Goal: Browse casually: Explore the website without a specific task or goal

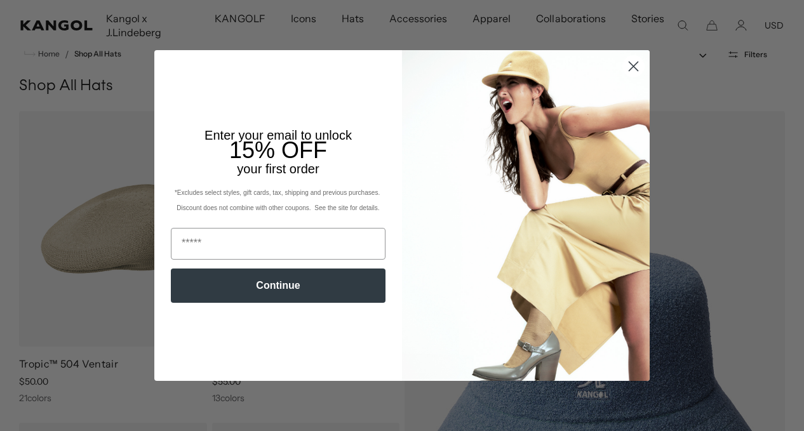
scroll to position [0, 262]
click at [633, 65] on circle "Close dialog" at bounding box center [633, 66] width 21 height 21
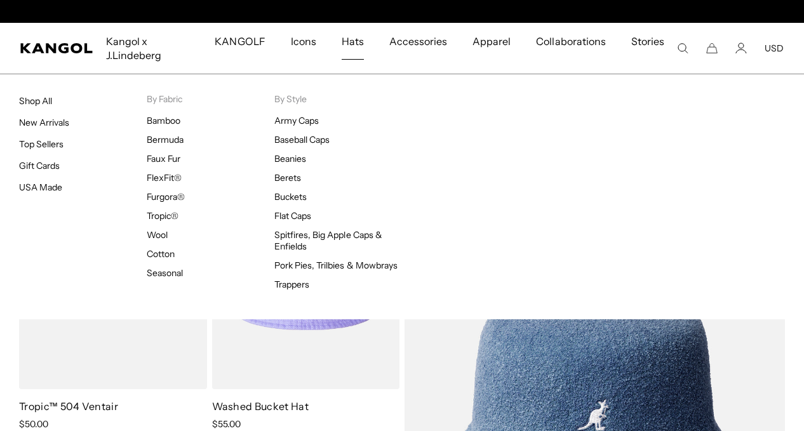
scroll to position [0, 0]
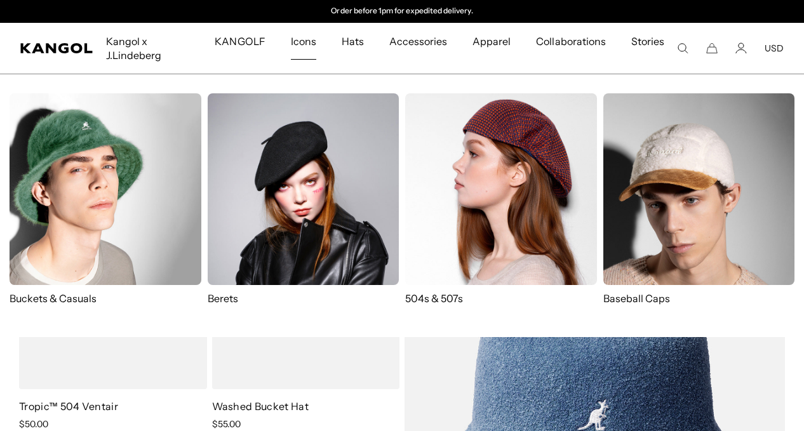
click at [524, 185] on img at bounding box center [501, 189] width 192 height 192
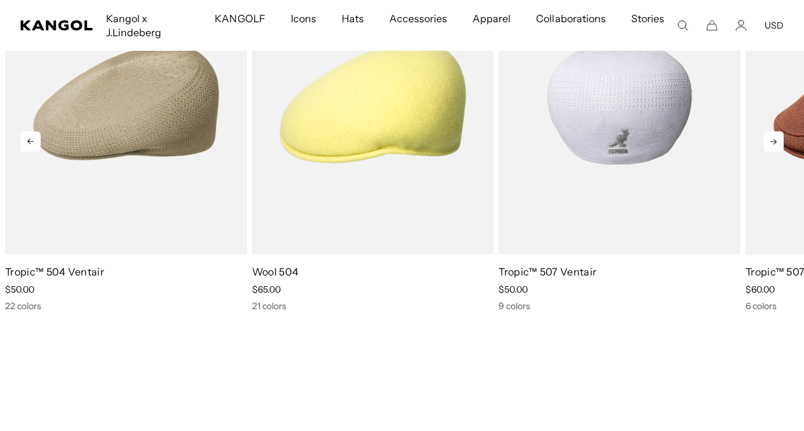
scroll to position [0, 262]
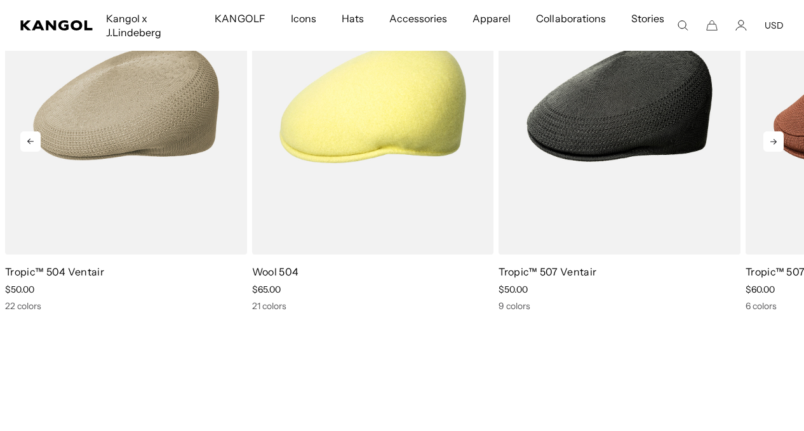
click at [778, 131] on icon at bounding box center [773, 141] width 20 height 20
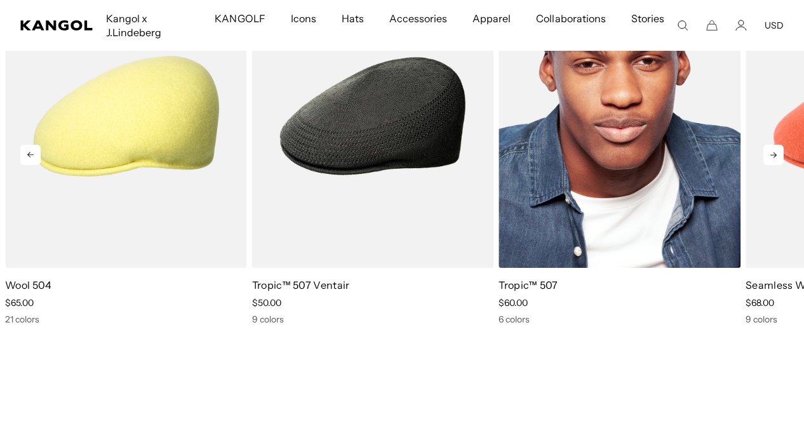
scroll to position [0, 0]
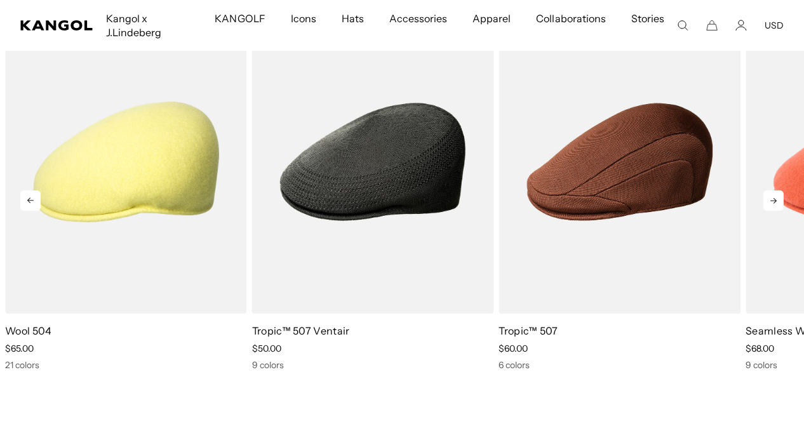
click at [775, 190] on icon at bounding box center [773, 200] width 20 height 20
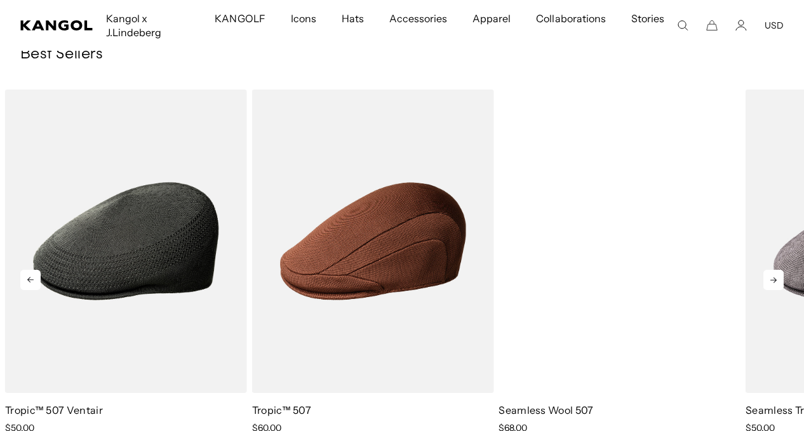
scroll to position [0, 262]
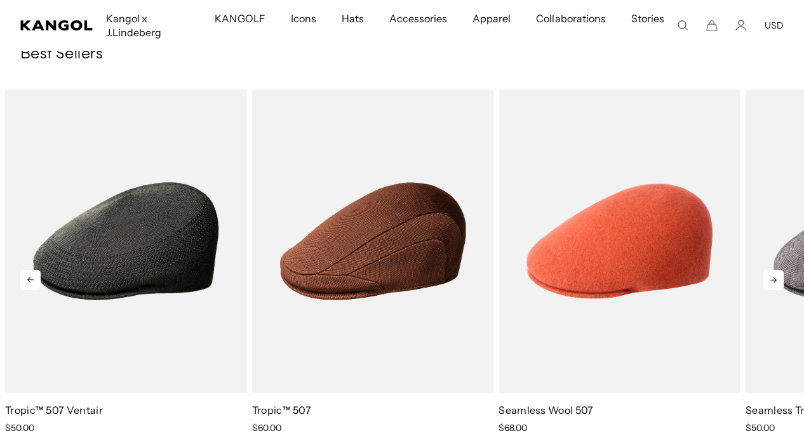
click at [771, 270] on icon at bounding box center [773, 280] width 20 height 20
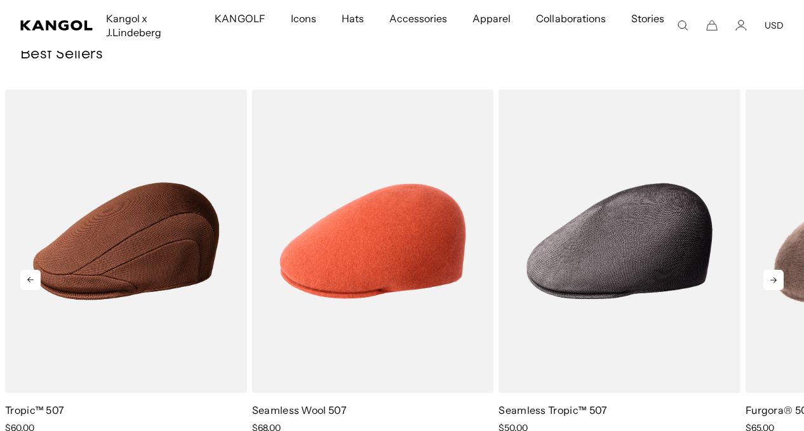
click at [771, 270] on icon at bounding box center [773, 280] width 20 height 20
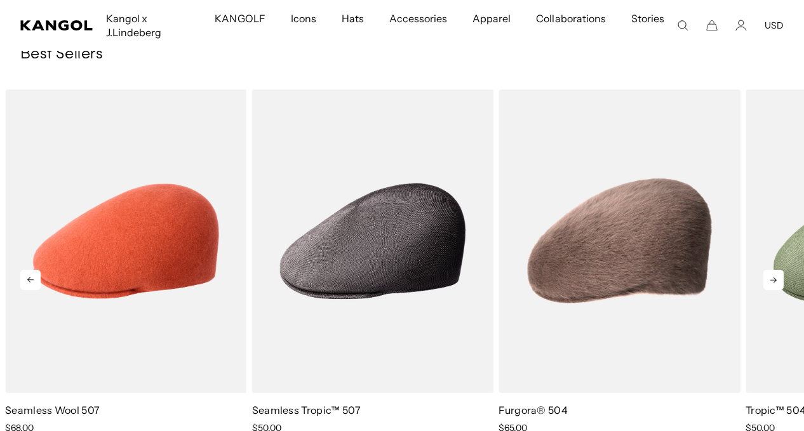
click at [771, 270] on icon at bounding box center [773, 280] width 20 height 20
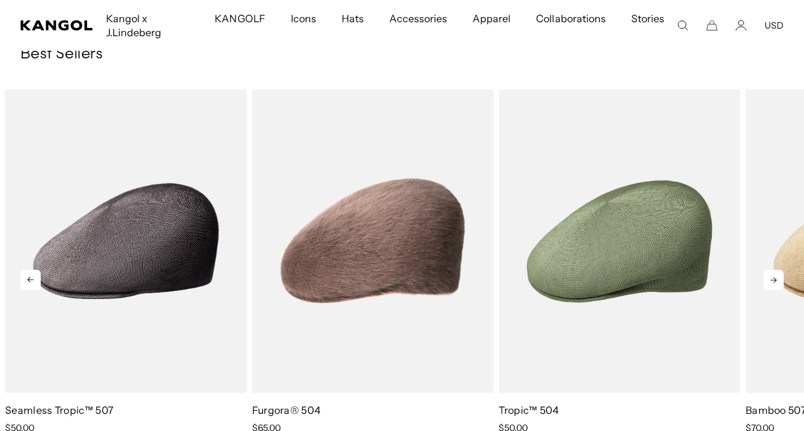
click at [771, 270] on icon at bounding box center [773, 280] width 20 height 20
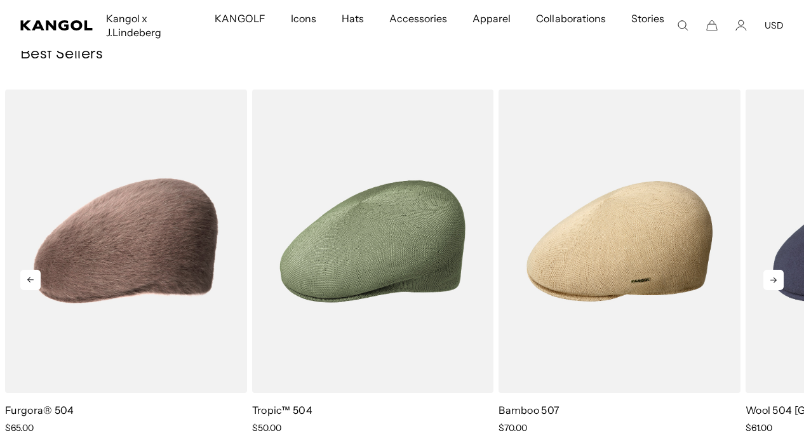
click at [771, 270] on icon at bounding box center [773, 280] width 20 height 20
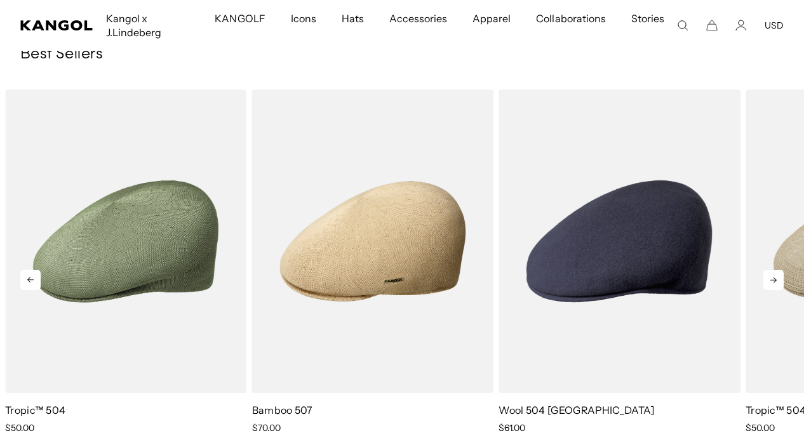
click at [771, 270] on icon at bounding box center [773, 280] width 20 height 20
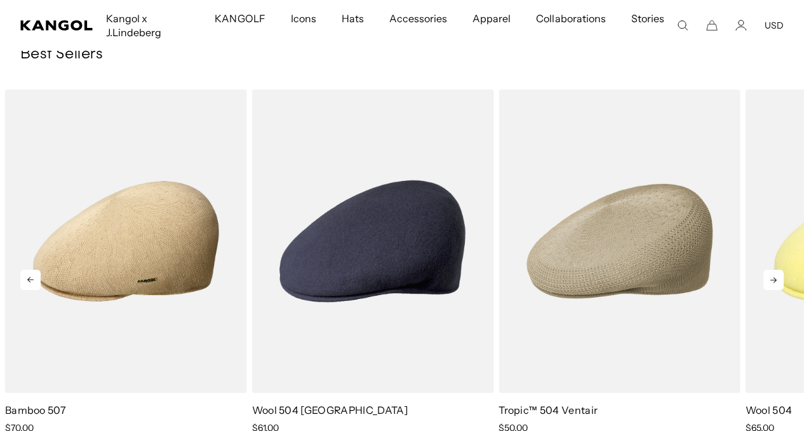
click at [771, 270] on icon at bounding box center [773, 280] width 20 height 20
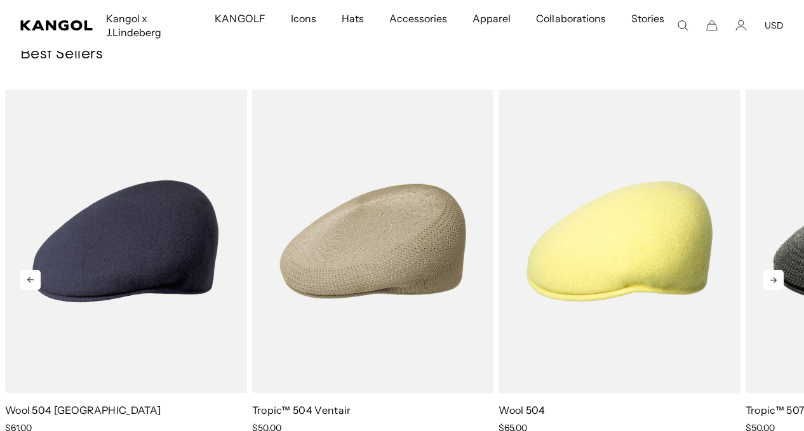
click at [771, 270] on icon at bounding box center [773, 280] width 20 height 20
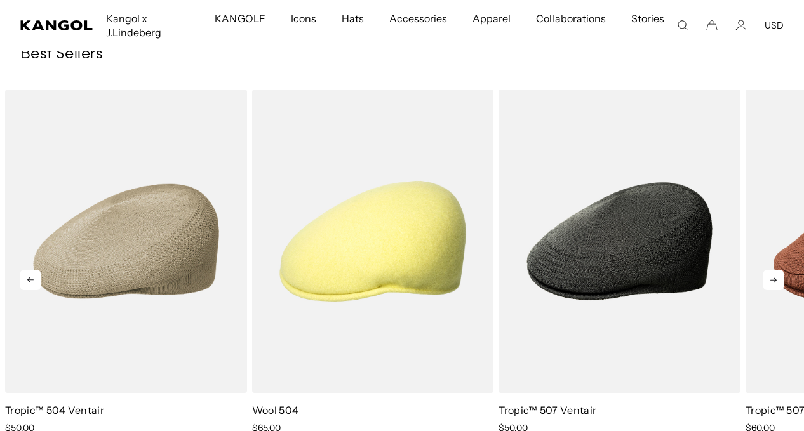
scroll to position [0, 262]
click at [771, 270] on icon at bounding box center [773, 280] width 20 height 20
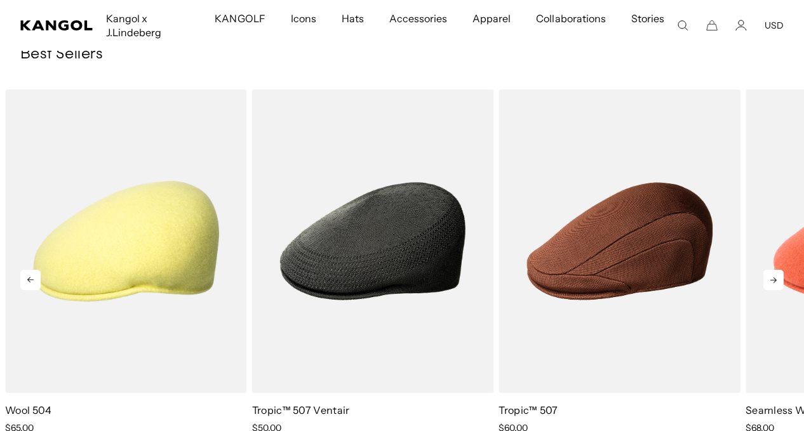
click at [771, 270] on icon at bounding box center [773, 280] width 20 height 20
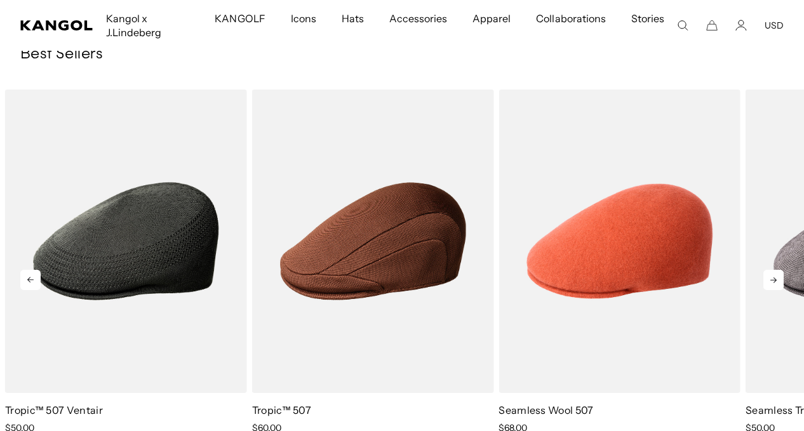
click at [771, 270] on icon at bounding box center [773, 280] width 20 height 20
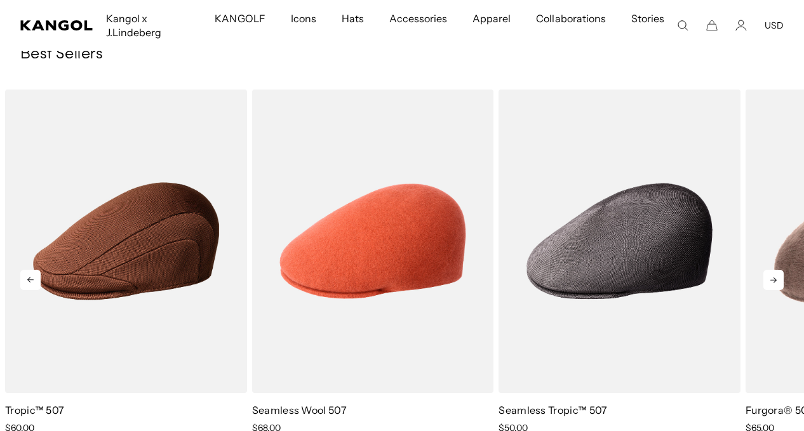
click at [771, 270] on icon at bounding box center [773, 280] width 20 height 20
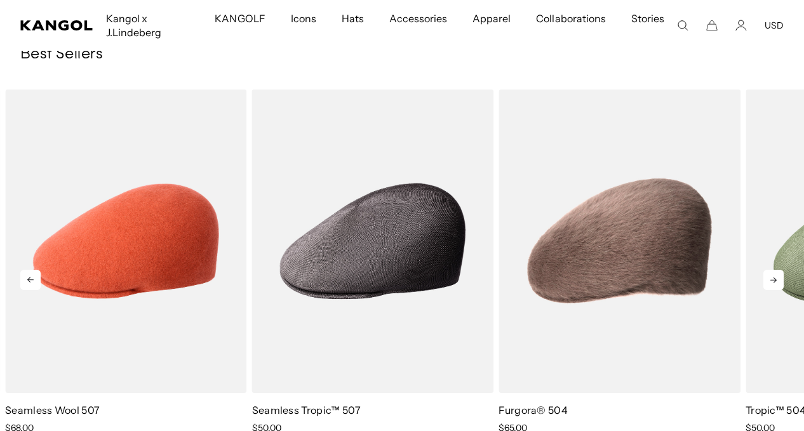
click at [771, 270] on icon at bounding box center [773, 280] width 20 height 20
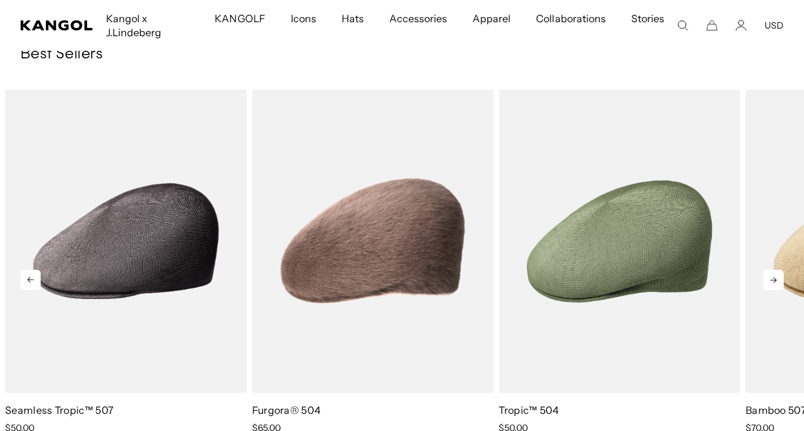
click at [771, 270] on icon at bounding box center [773, 280] width 20 height 20
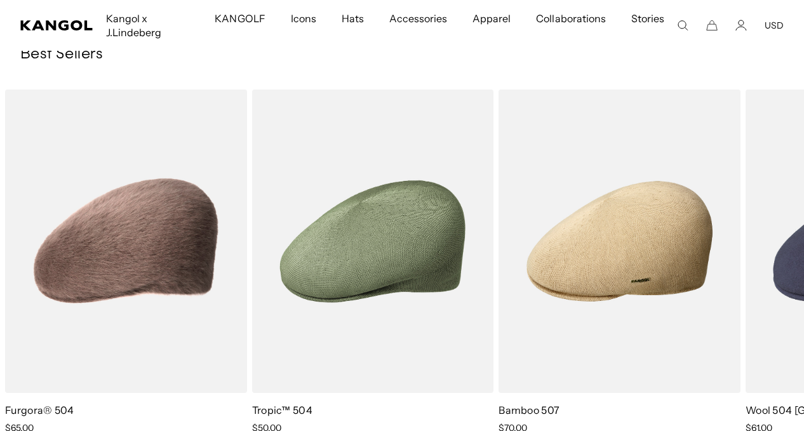
scroll to position [0, 0]
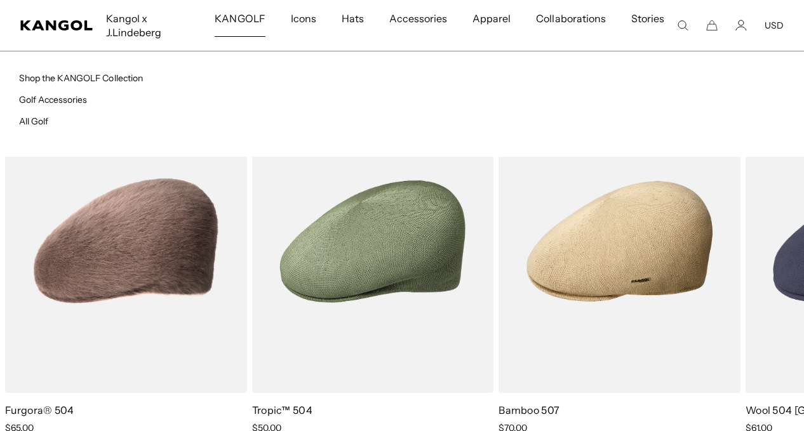
click at [252, 14] on span "KANGOLF" at bounding box center [240, 18] width 50 height 37
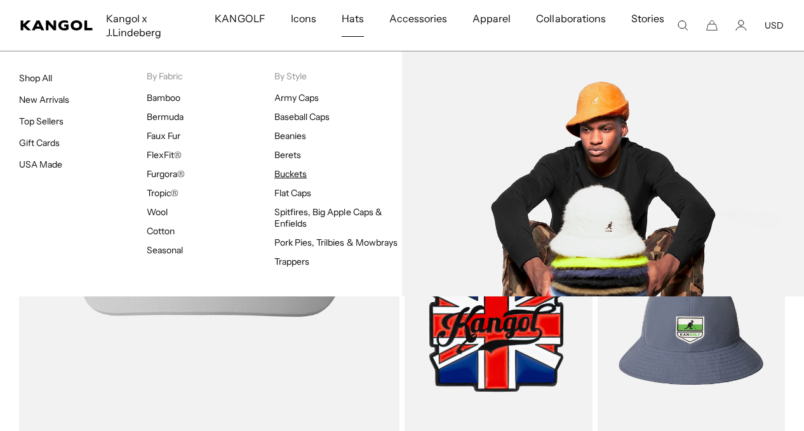
scroll to position [0, 262]
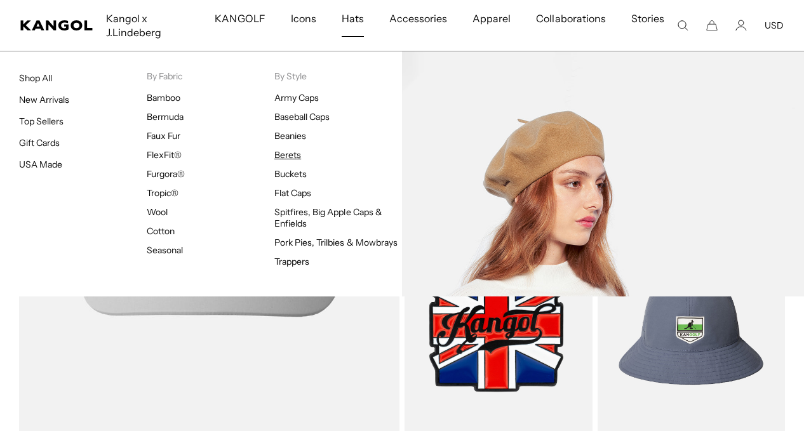
click at [286, 154] on link "Berets" at bounding box center [287, 154] width 27 height 11
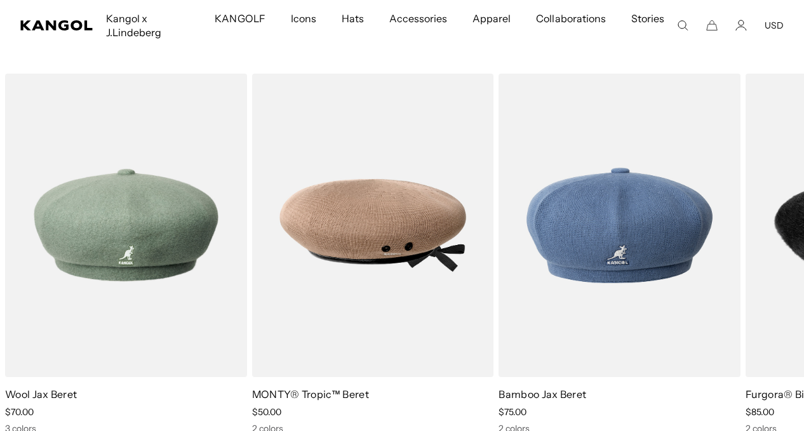
scroll to position [1485, 0]
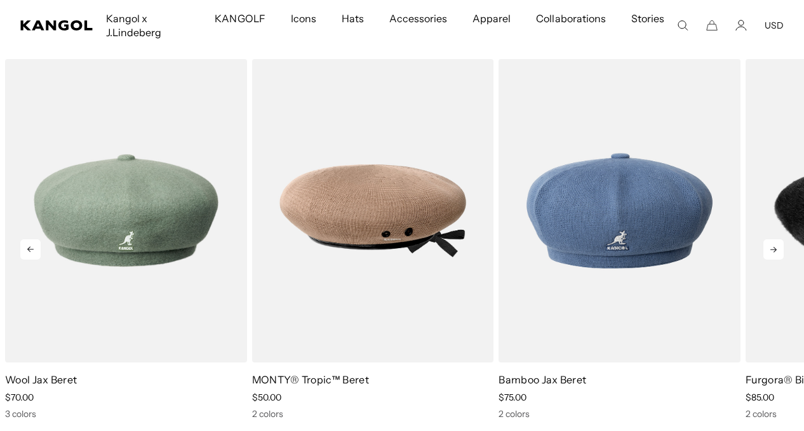
click at [770, 252] on icon at bounding box center [773, 249] width 20 height 20
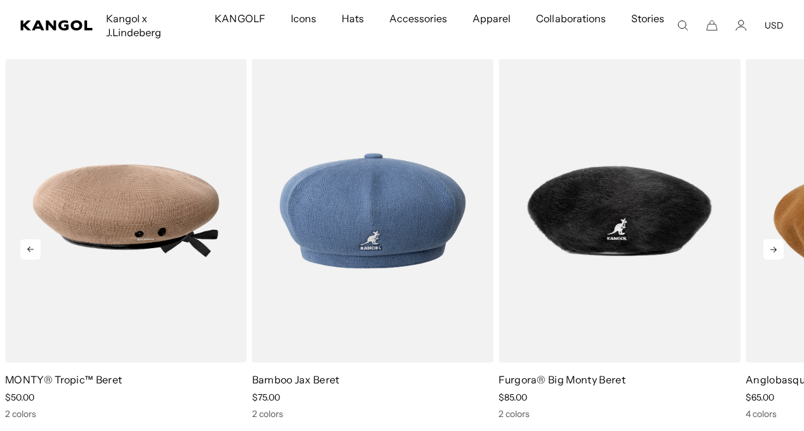
scroll to position [0, 262]
click at [770, 252] on icon at bounding box center [773, 249] width 20 height 20
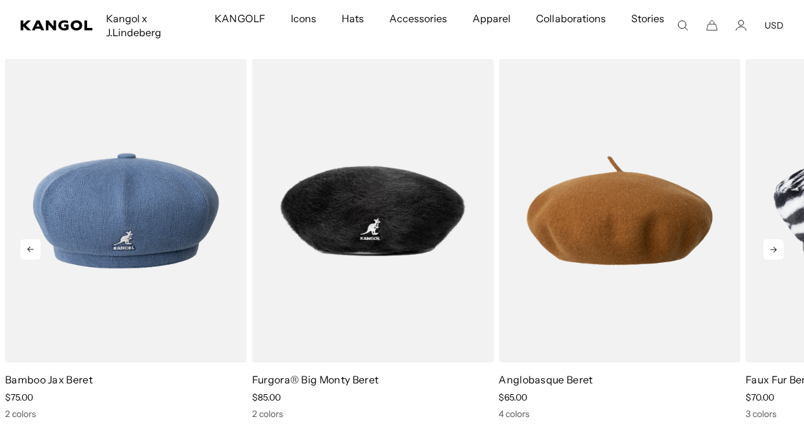
click at [770, 252] on icon at bounding box center [773, 249] width 20 height 20
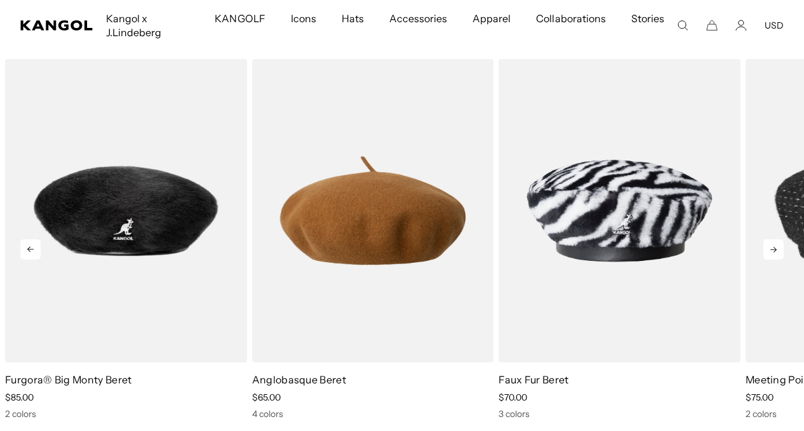
click at [770, 252] on icon at bounding box center [773, 249] width 20 height 20
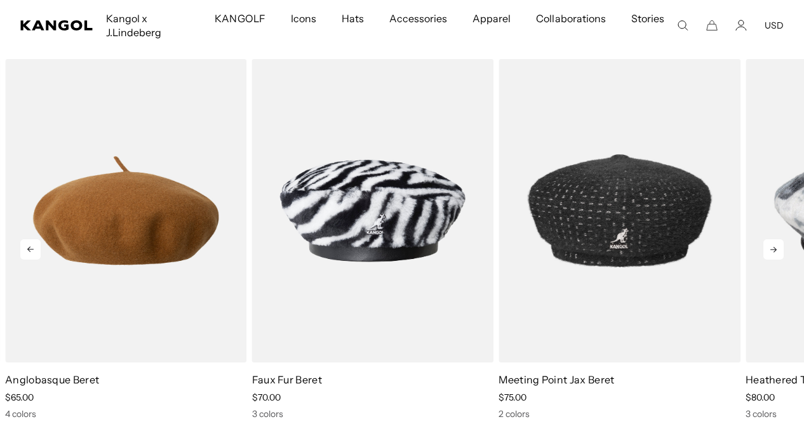
click at [770, 252] on icon at bounding box center [773, 249] width 20 height 20
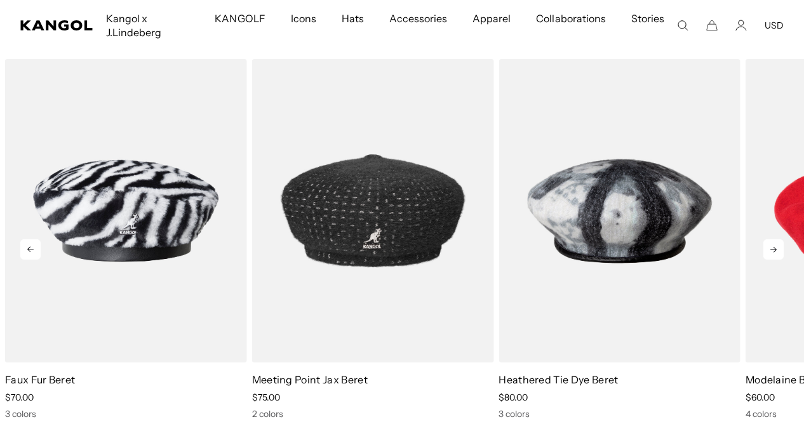
click at [770, 252] on icon at bounding box center [773, 249] width 20 height 20
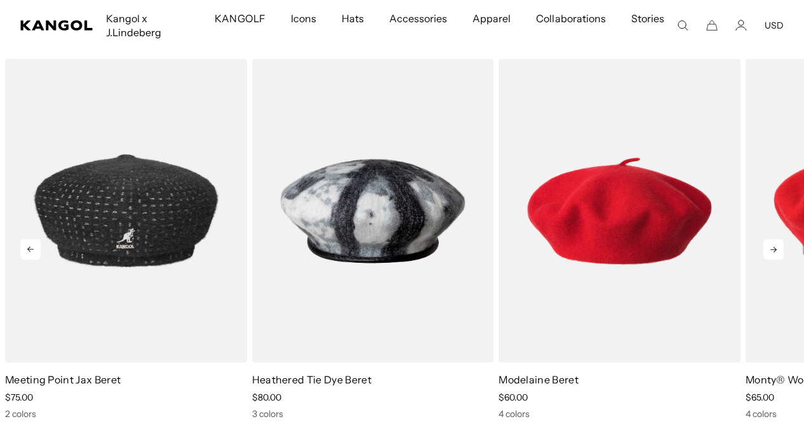
click at [770, 252] on icon at bounding box center [773, 249] width 20 height 20
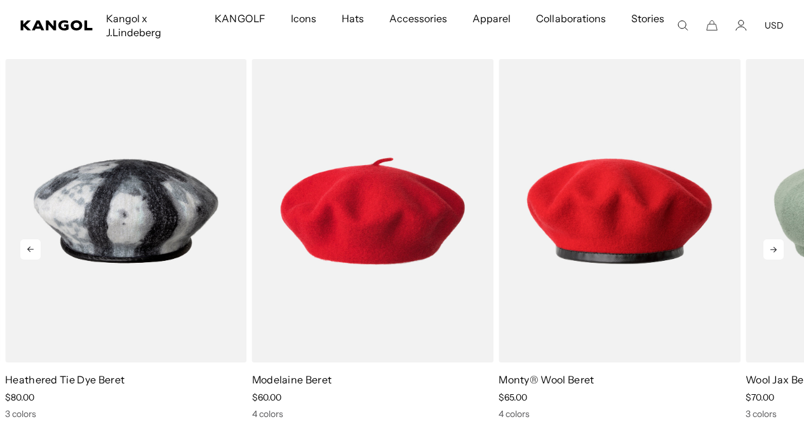
click at [770, 252] on icon at bounding box center [773, 249] width 20 height 20
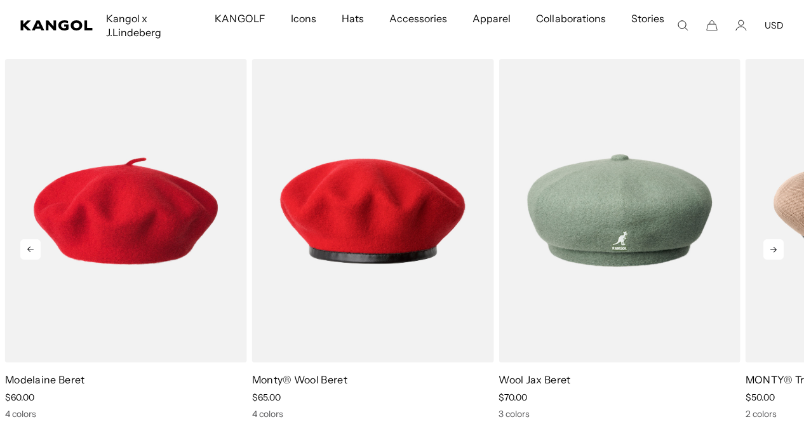
click at [770, 249] on icon at bounding box center [773, 250] width 6 height 6
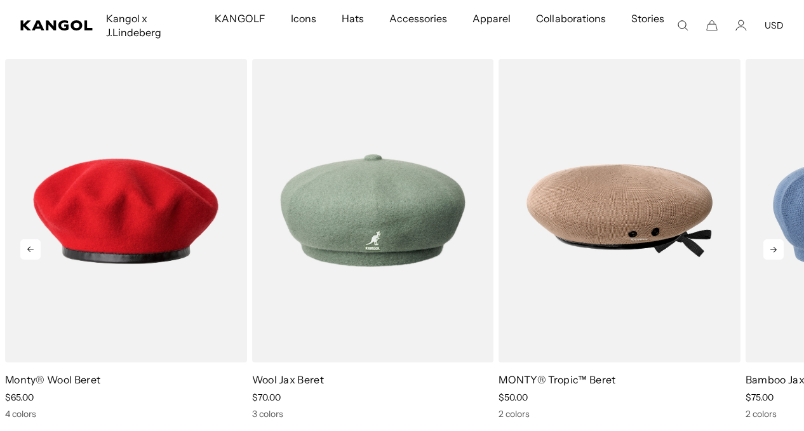
click at [770, 249] on icon at bounding box center [773, 250] width 6 height 6
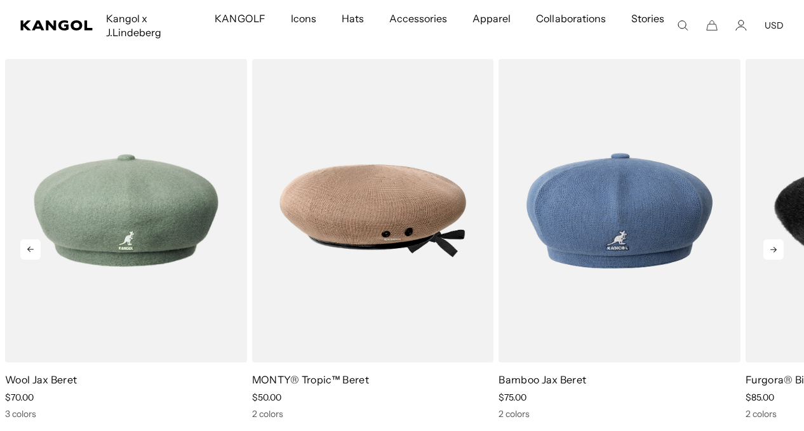
scroll to position [0, 262]
click at [770, 249] on icon at bounding box center [773, 250] width 6 height 6
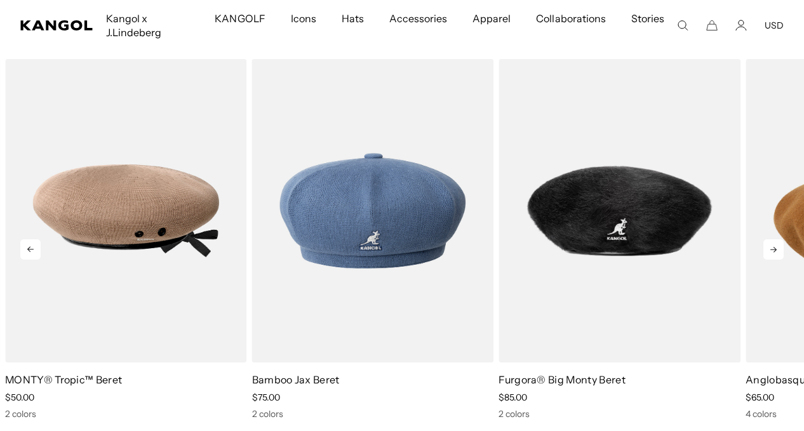
click at [770, 249] on icon at bounding box center [773, 250] width 6 height 6
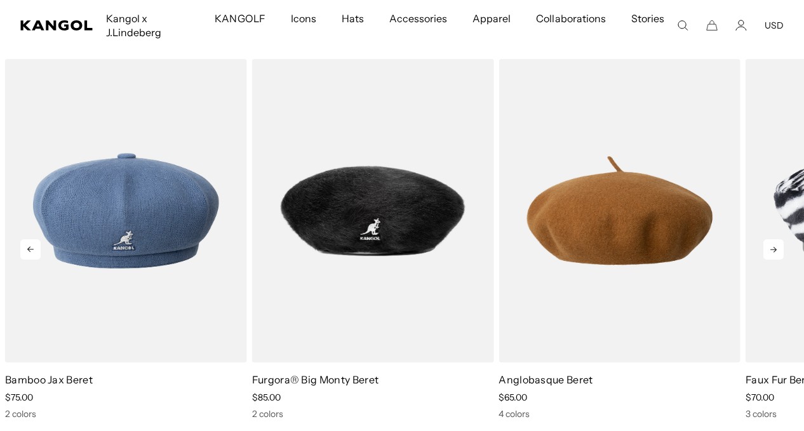
click at [771, 248] on icon at bounding box center [773, 249] width 20 height 20
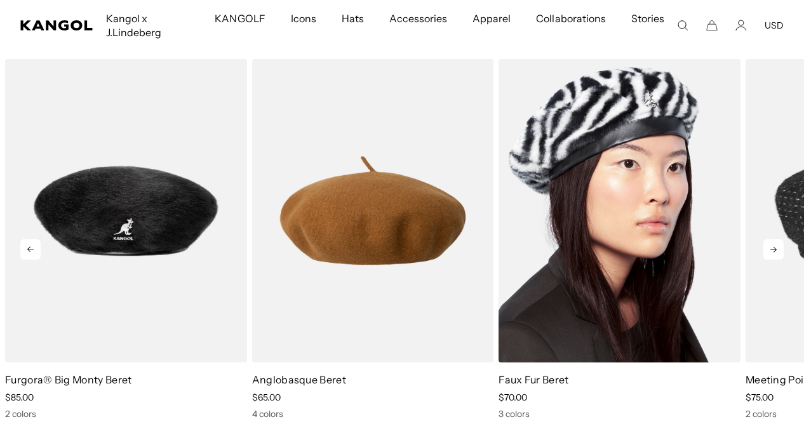
scroll to position [1522, 0]
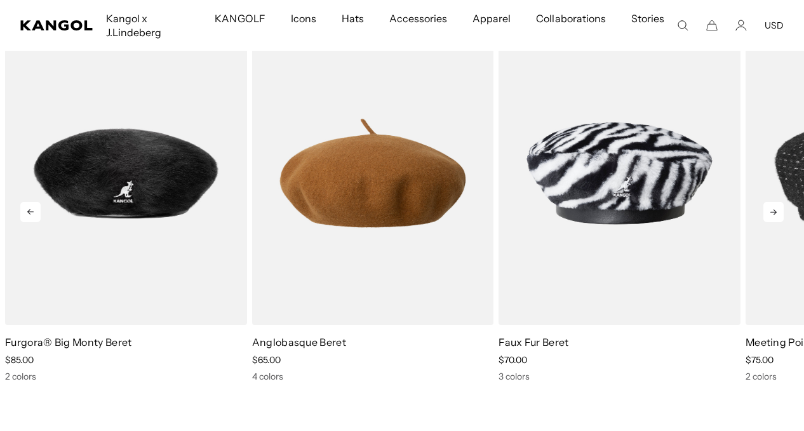
click at [774, 215] on icon at bounding box center [773, 212] width 20 height 20
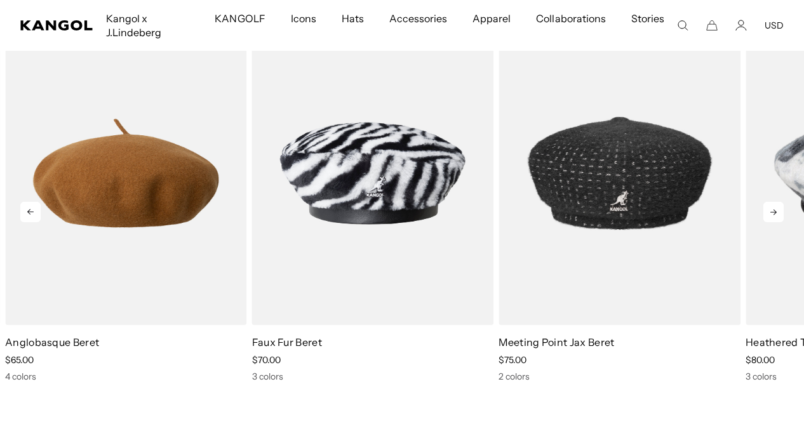
click at [774, 215] on icon at bounding box center [773, 212] width 20 height 20
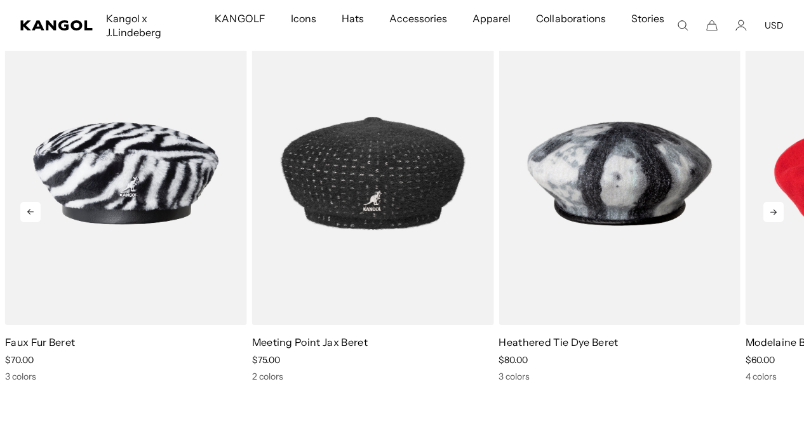
click at [774, 215] on icon at bounding box center [773, 212] width 20 height 20
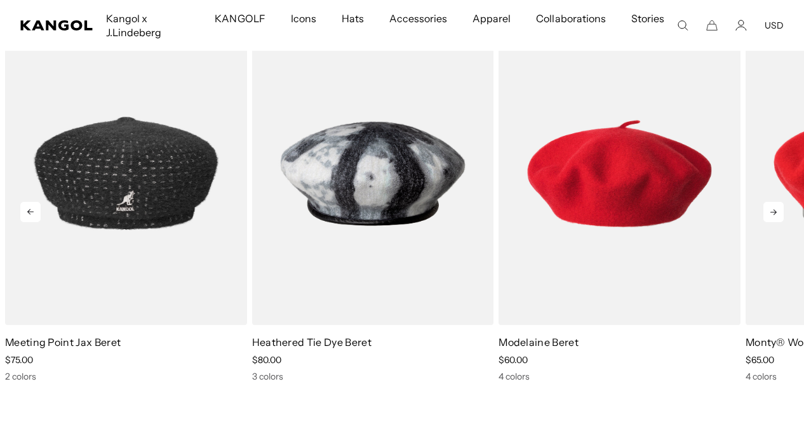
scroll to position [0, 262]
click at [774, 215] on icon at bounding box center [773, 212] width 20 height 20
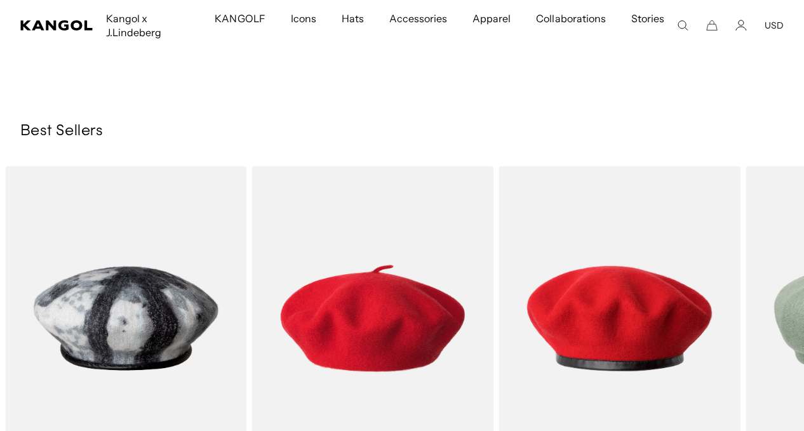
scroll to position [0, 0]
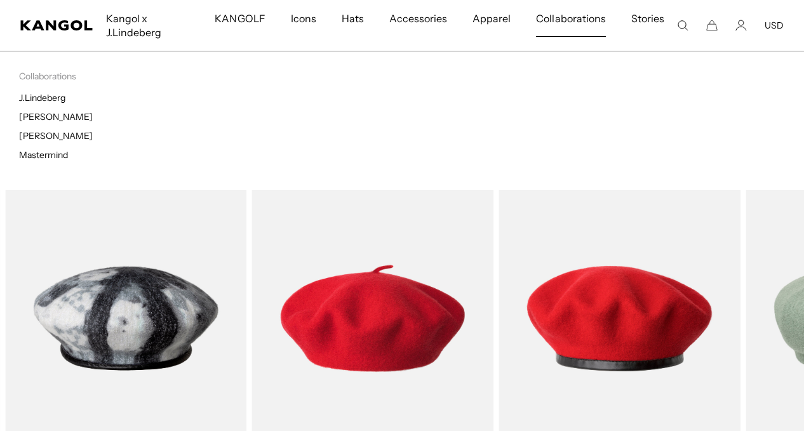
click at [570, 17] on span "Collaborations" at bounding box center [570, 18] width 69 height 37
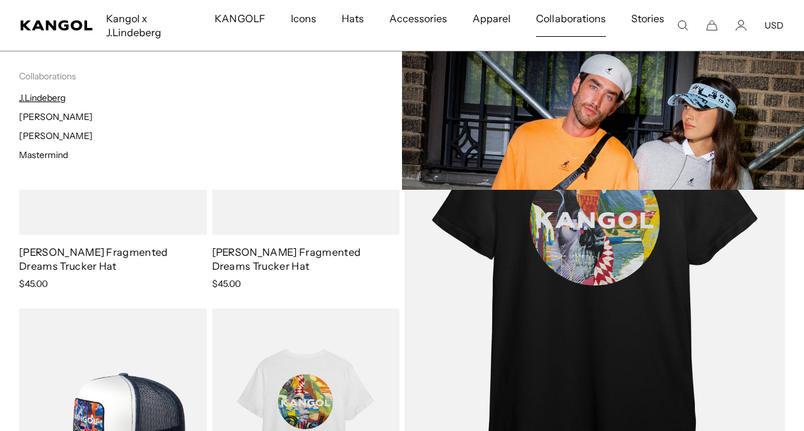
click at [53, 96] on link "J.Lindeberg" at bounding box center [42, 97] width 46 height 11
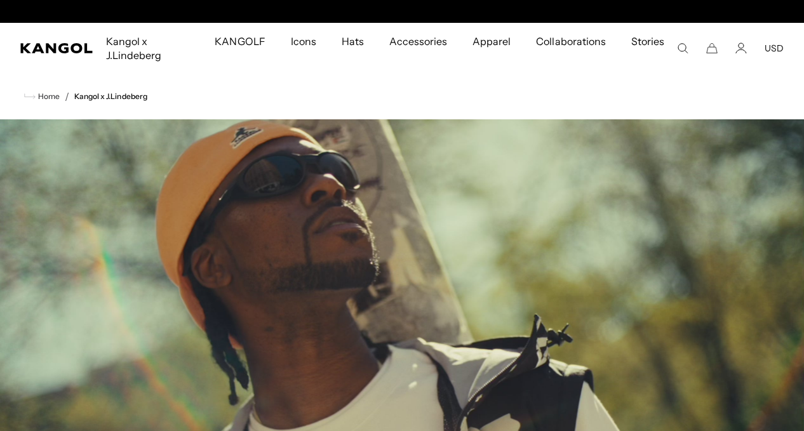
scroll to position [0, 262]
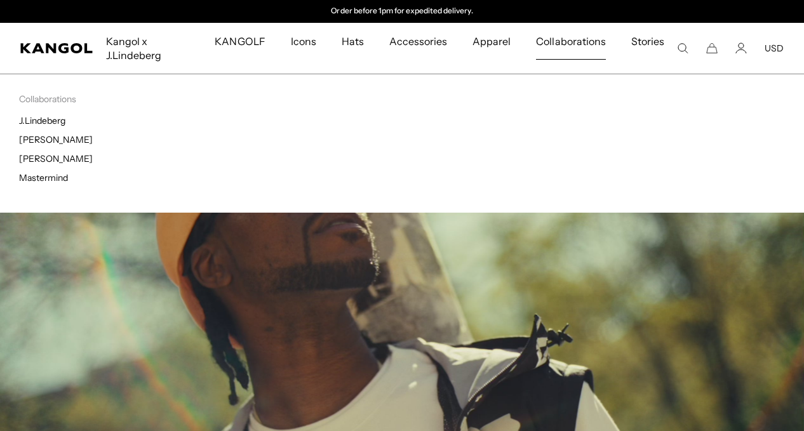
click at [564, 38] on span "Collaborations" at bounding box center [570, 41] width 69 height 37
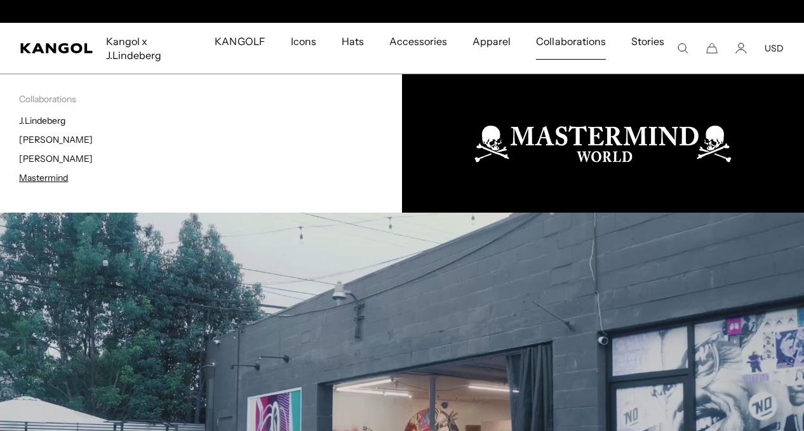
click at [48, 178] on link "Mastermind" at bounding box center [43, 177] width 49 height 11
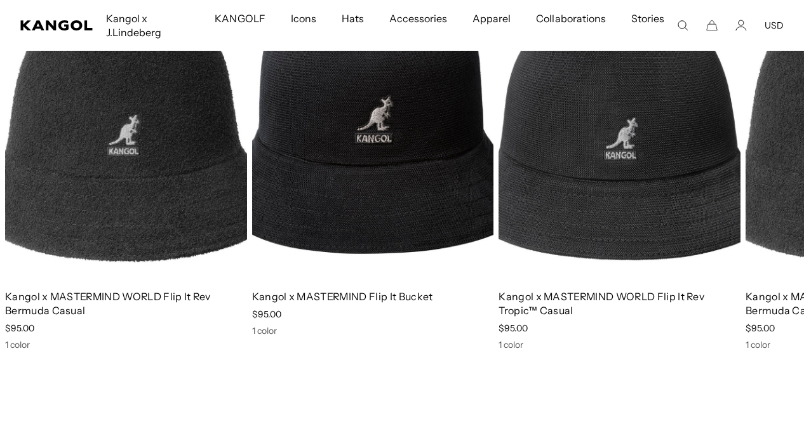
scroll to position [0, 262]
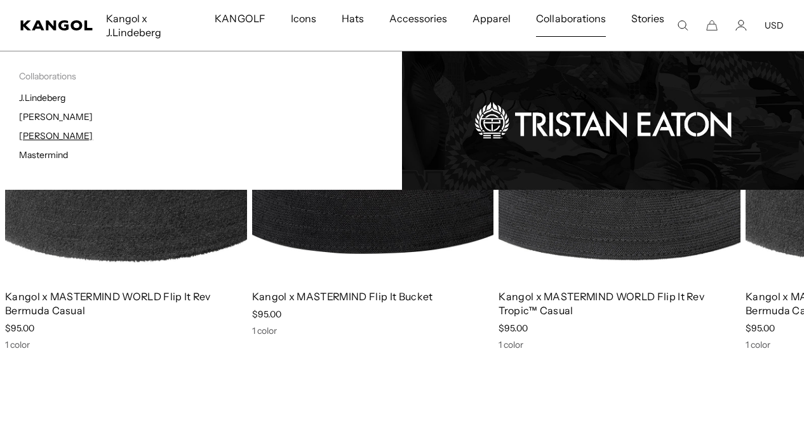
click at [43, 133] on link "[PERSON_NAME]" at bounding box center [56, 135] width 74 height 11
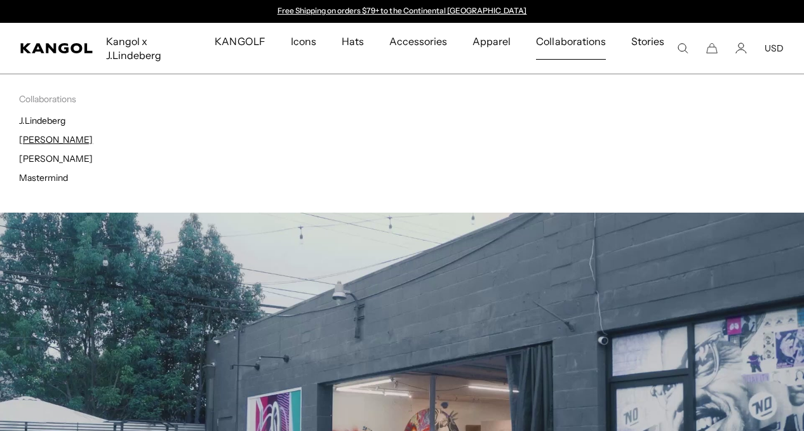
click at [72, 143] on link "[PERSON_NAME]" at bounding box center [56, 139] width 74 height 11
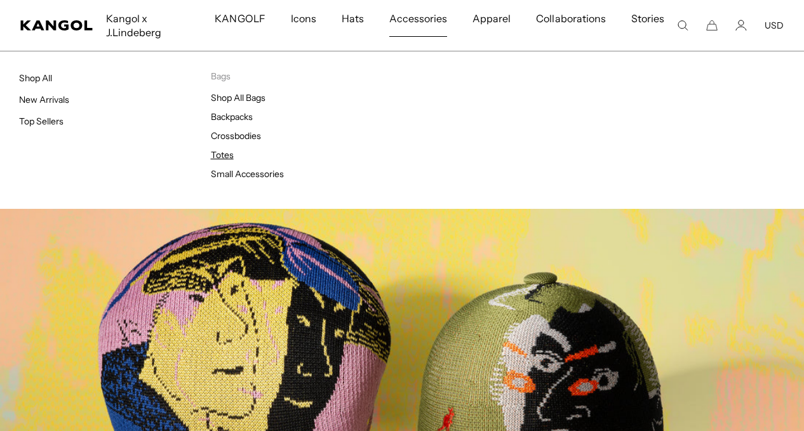
click at [229, 155] on link "Totes" at bounding box center [222, 154] width 23 height 11
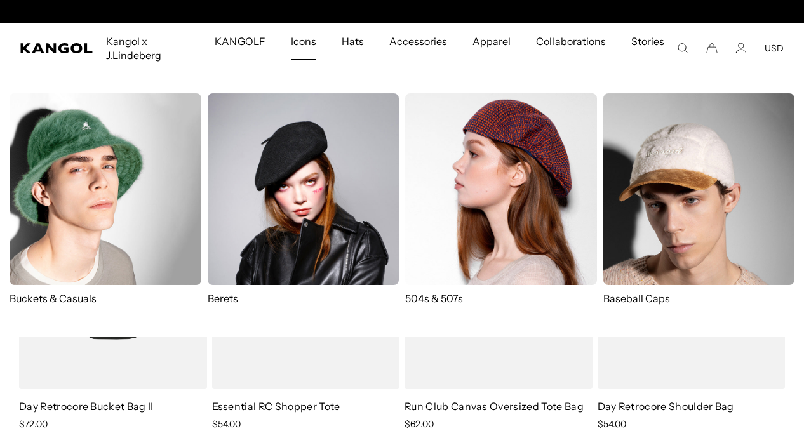
click at [507, 128] on img at bounding box center [501, 189] width 192 height 192
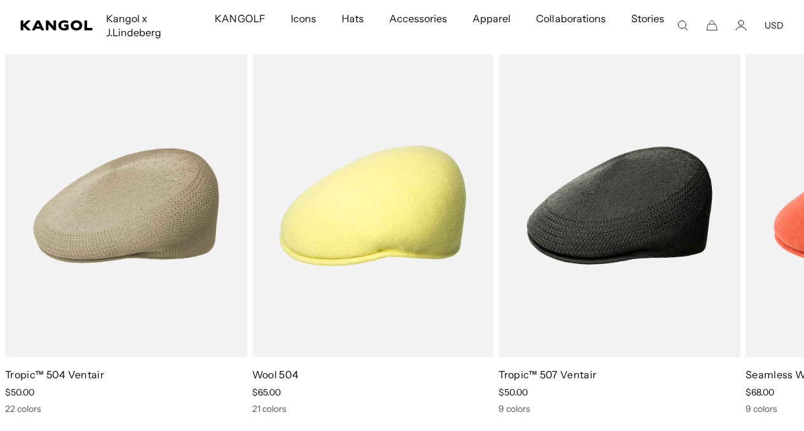
scroll to position [2495, 0]
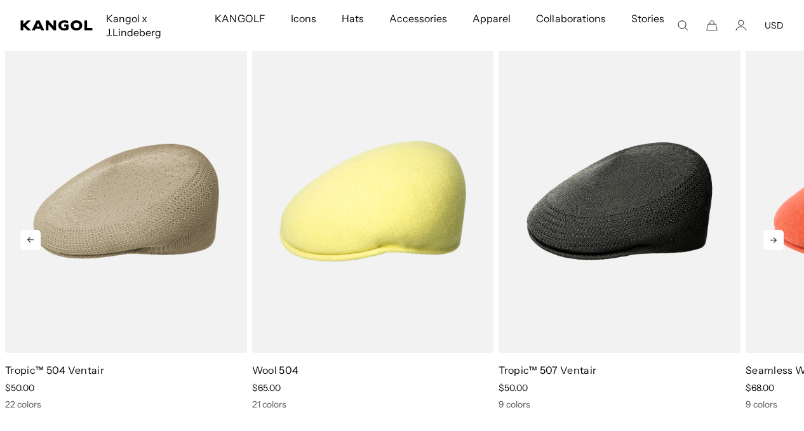
click at [779, 230] on icon at bounding box center [773, 240] width 20 height 20
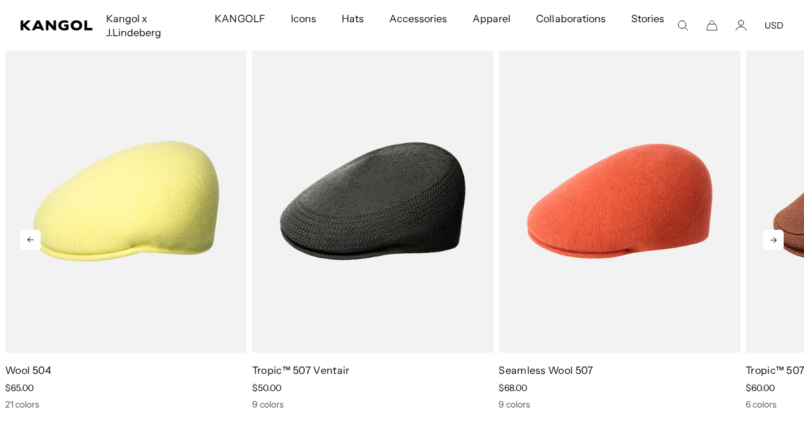
scroll to position [0, 262]
click at [772, 230] on icon at bounding box center [773, 240] width 20 height 20
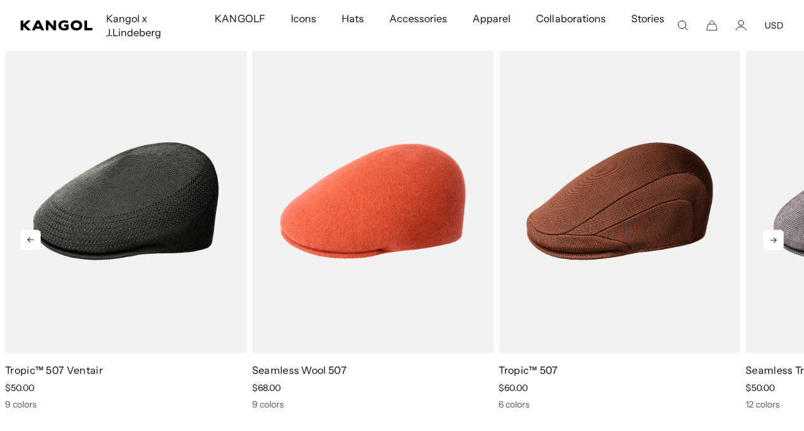
click at [772, 230] on icon at bounding box center [773, 240] width 20 height 20
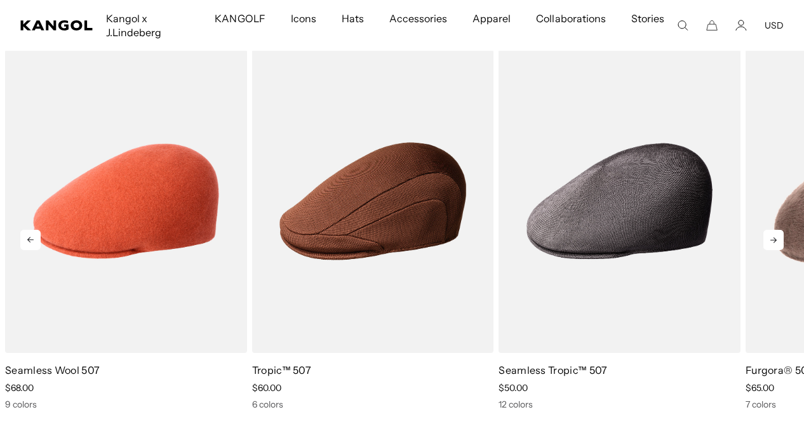
click at [772, 230] on icon at bounding box center [773, 240] width 20 height 20
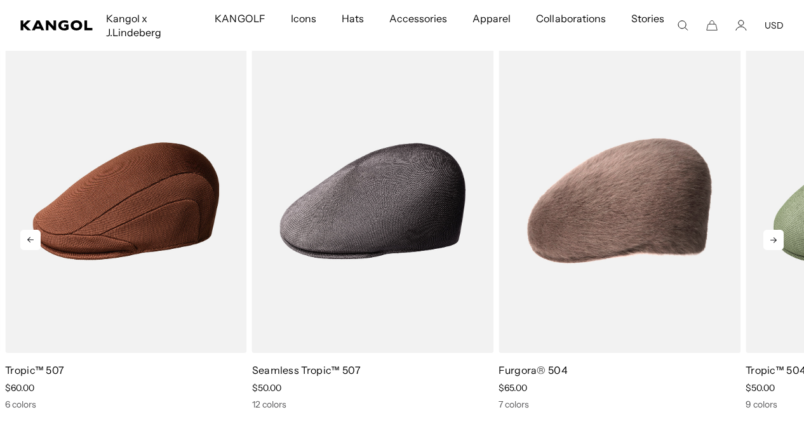
scroll to position [0, 0]
click at [772, 230] on icon at bounding box center [773, 240] width 20 height 20
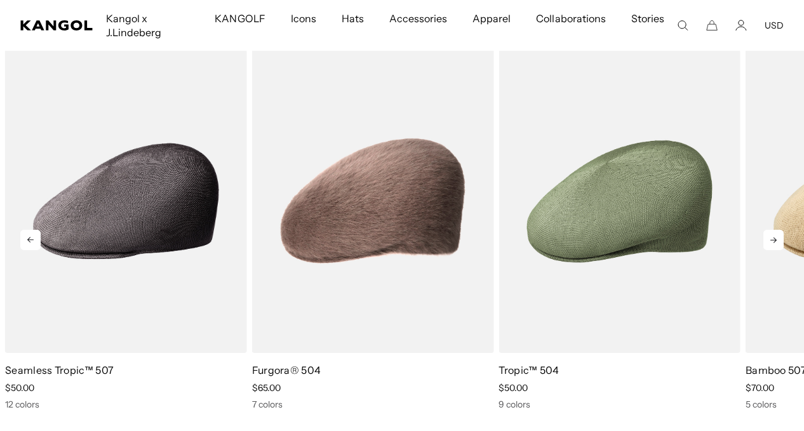
click at [772, 230] on icon at bounding box center [773, 240] width 20 height 20
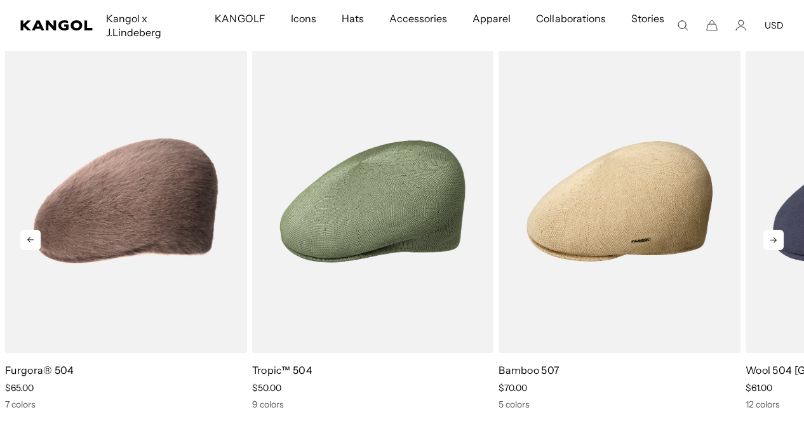
click at [772, 230] on icon at bounding box center [773, 240] width 20 height 20
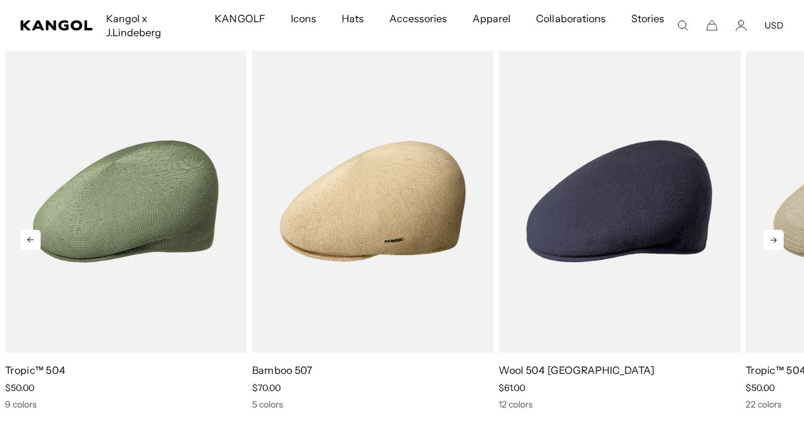
click at [772, 230] on icon at bounding box center [773, 240] width 20 height 20
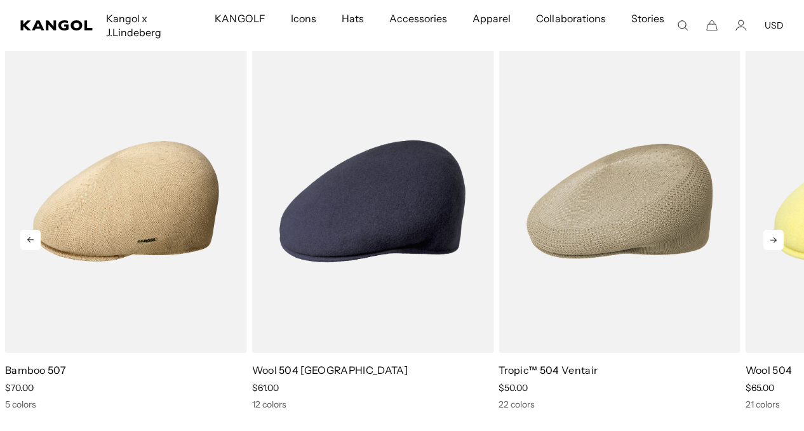
scroll to position [0, 262]
click at [772, 230] on icon at bounding box center [773, 240] width 20 height 20
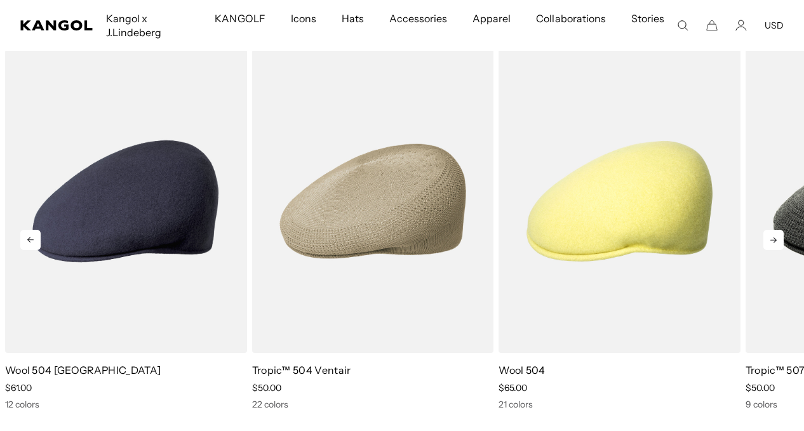
click at [772, 230] on icon at bounding box center [773, 240] width 20 height 20
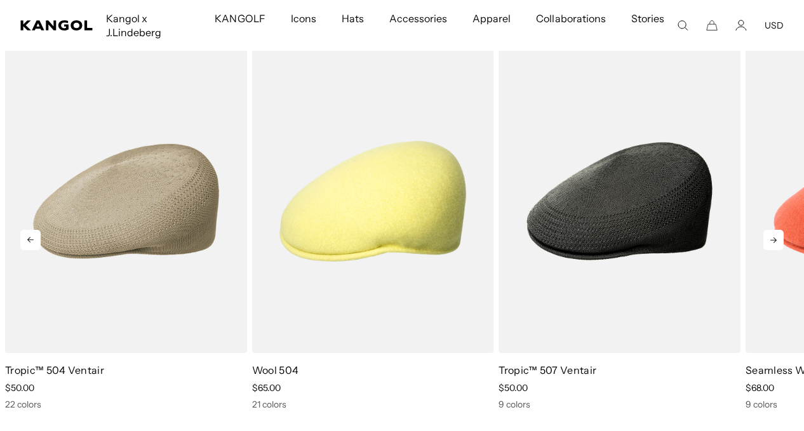
click at [772, 230] on icon at bounding box center [773, 240] width 20 height 20
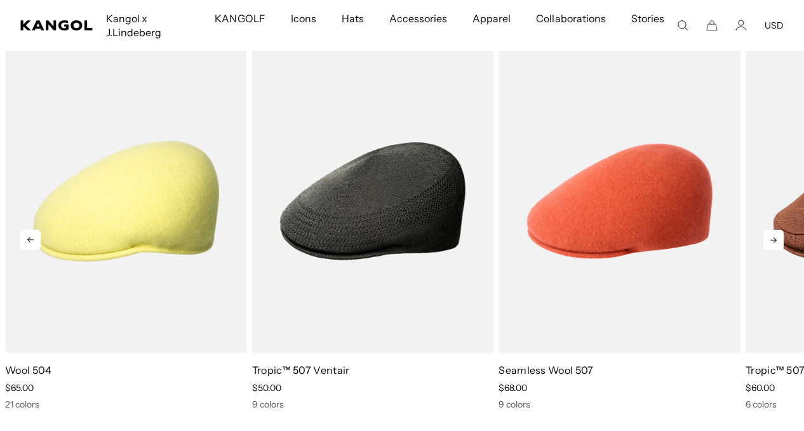
click at [772, 230] on icon at bounding box center [773, 240] width 20 height 20
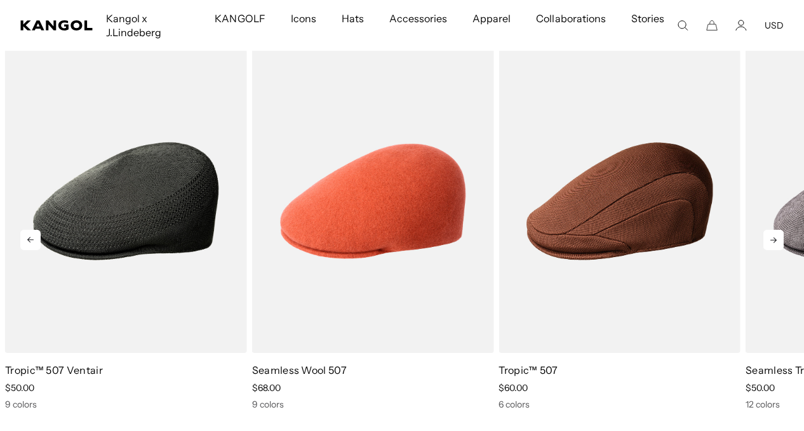
click at [772, 230] on icon at bounding box center [773, 240] width 20 height 20
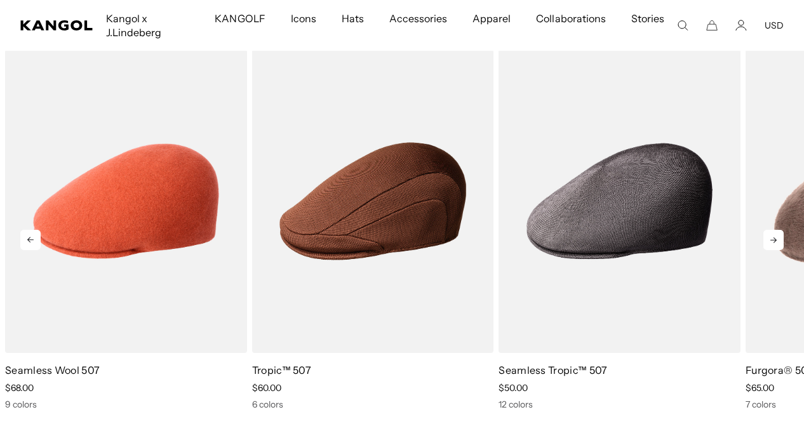
scroll to position [0, 0]
click at [772, 230] on icon at bounding box center [773, 240] width 20 height 20
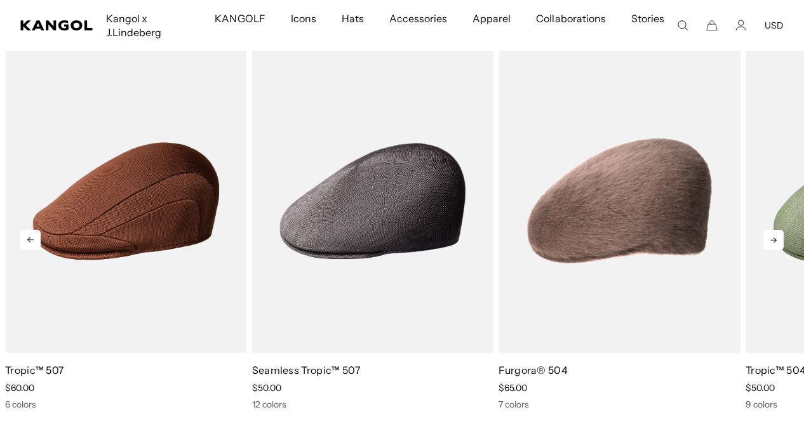
click at [772, 230] on icon at bounding box center [773, 240] width 20 height 20
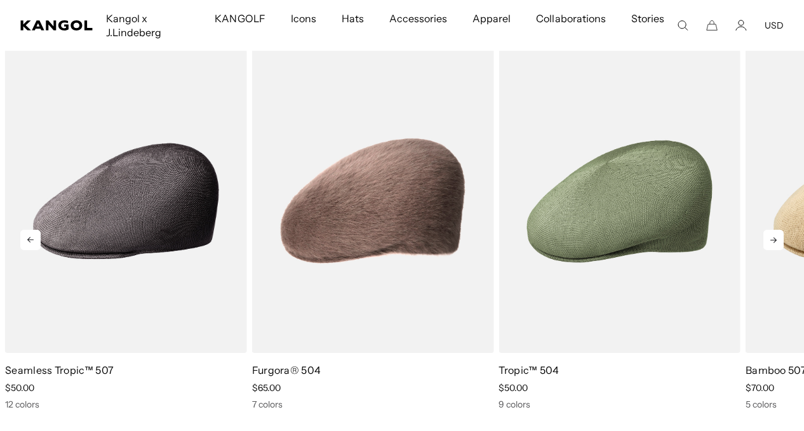
click at [772, 230] on icon at bounding box center [773, 240] width 20 height 20
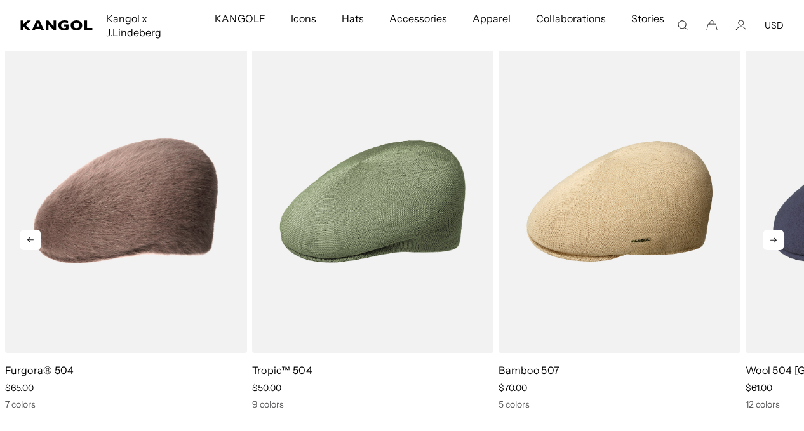
click at [772, 230] on icon at bounding box center [773, 240] width 20 height 20
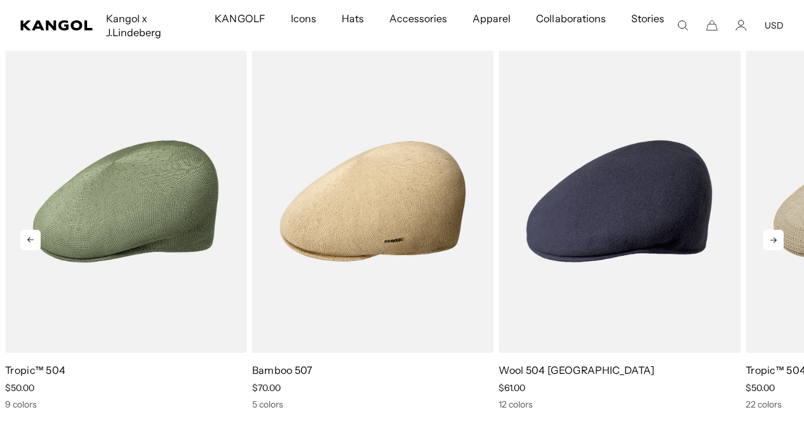
click at [772, 230] on icon at bounding box center [773, 240] width 20 height 20
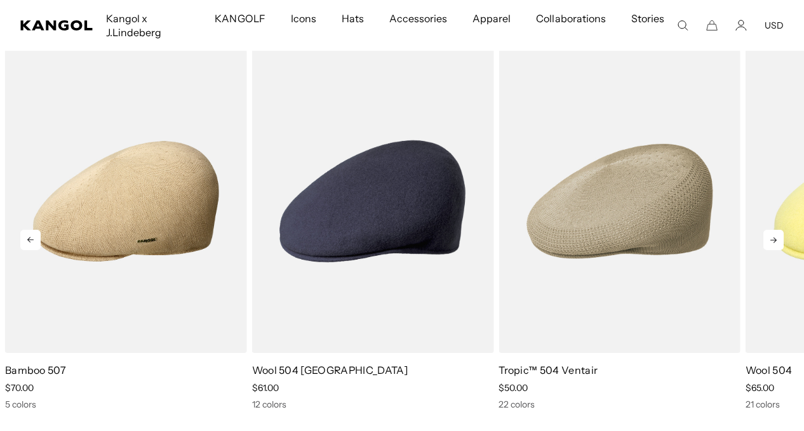
click at [772, 230] on icon at bounding box center [773, 240] width 20 height 20
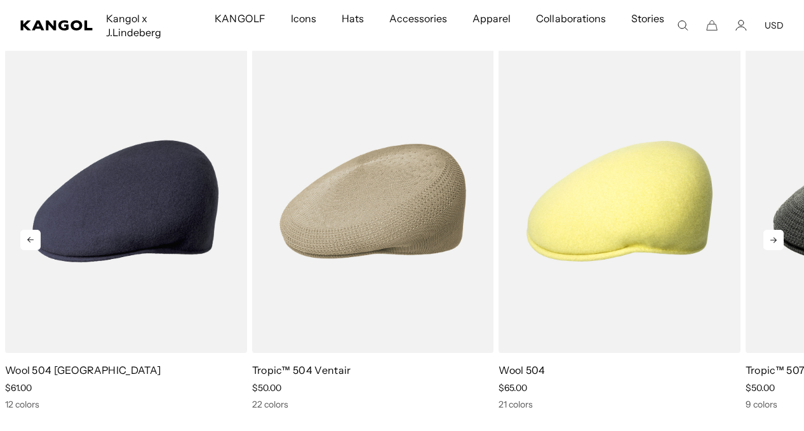
click at [772, 230] on icon at bounding box center [773, 240] width 20 height 20
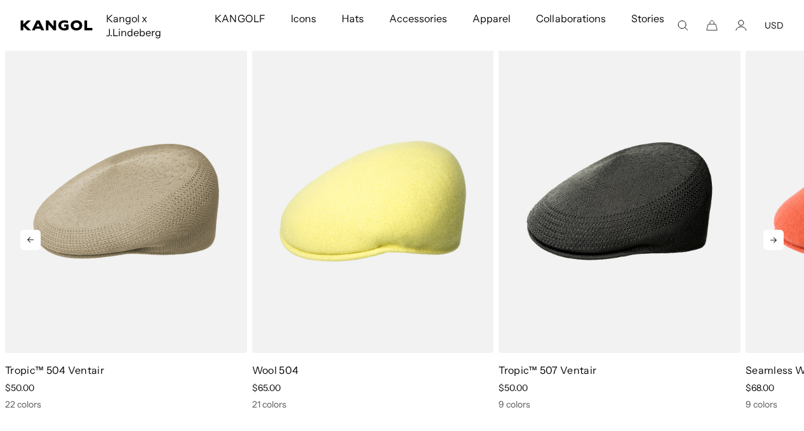
click at [772, 230] on icon at bounding box center [773, 240] width 20 height 20
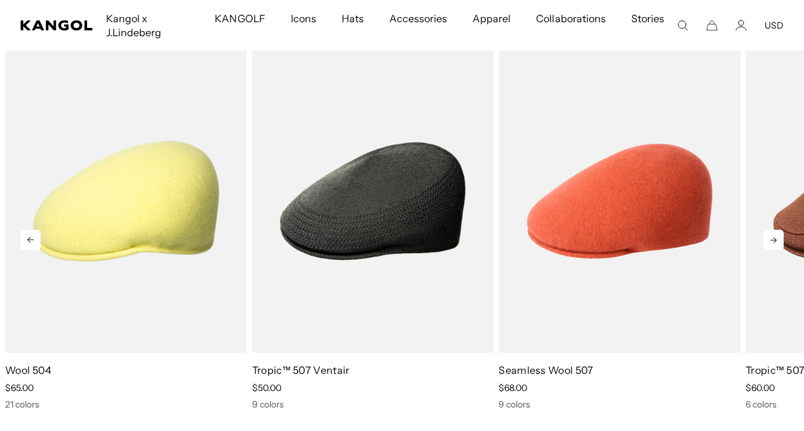
click at [772, 230] on icon at bounding box center [773, 240] width 20 height 20
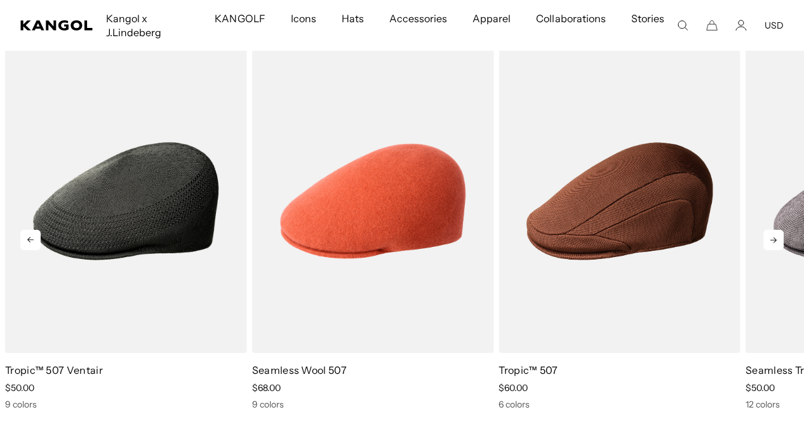
click at [772, 230] on icon at bounding box center [773, 240] width 20 height 20
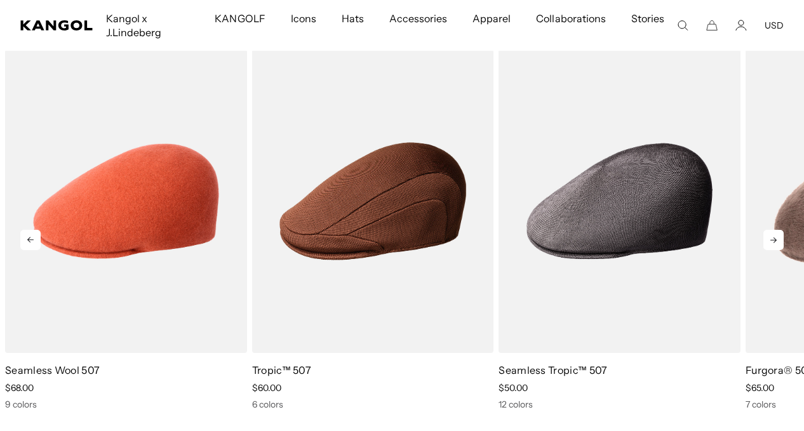
click at [771, 230] on icon at bounding box center [773, 240] width 20 height 20
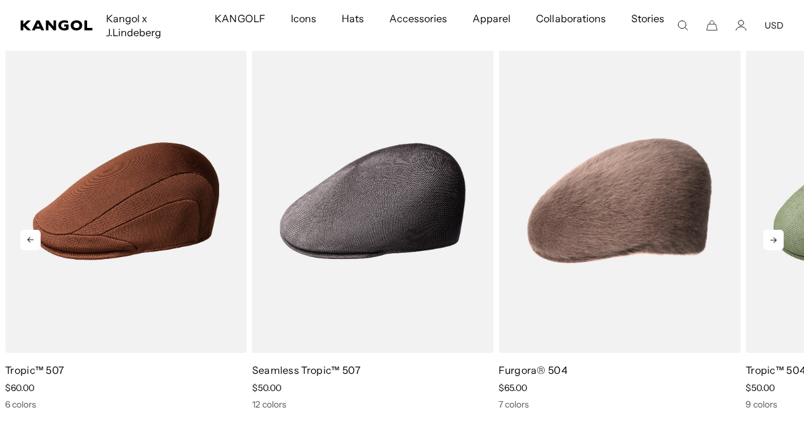
click at [771, 230] on icon at bounding box center [773, 240] width 20 height 20
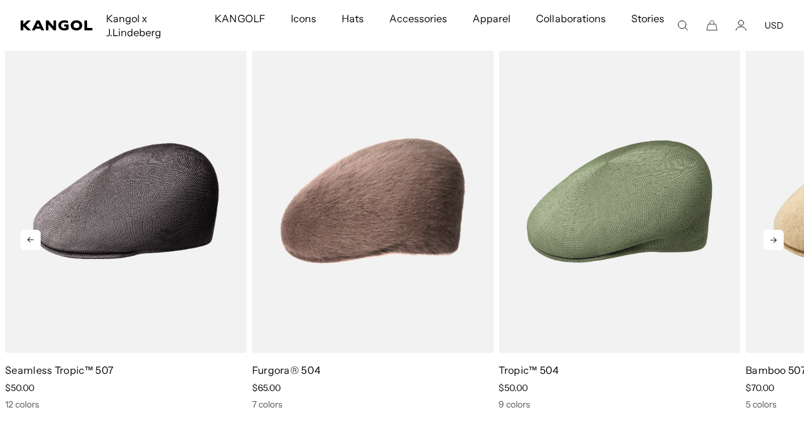
scroll to position [0, 0]
click at [771, 230] on icon at bounding box center [773, 240] width 20 height 20
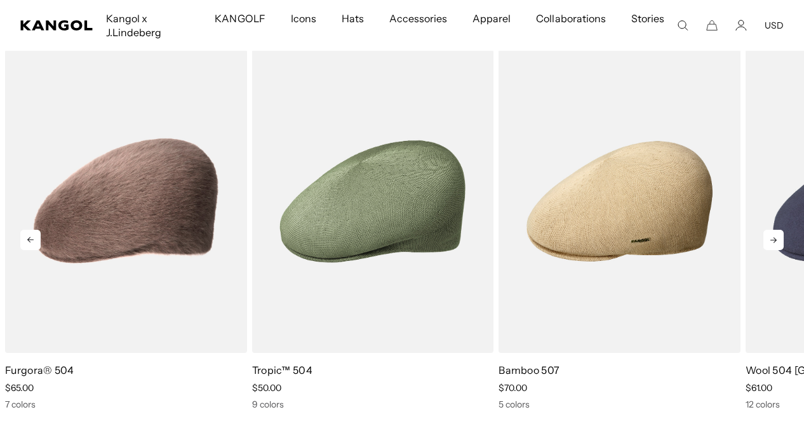
click at [771, 230] on icon at bounding box center [773, 240] width 20 height 20
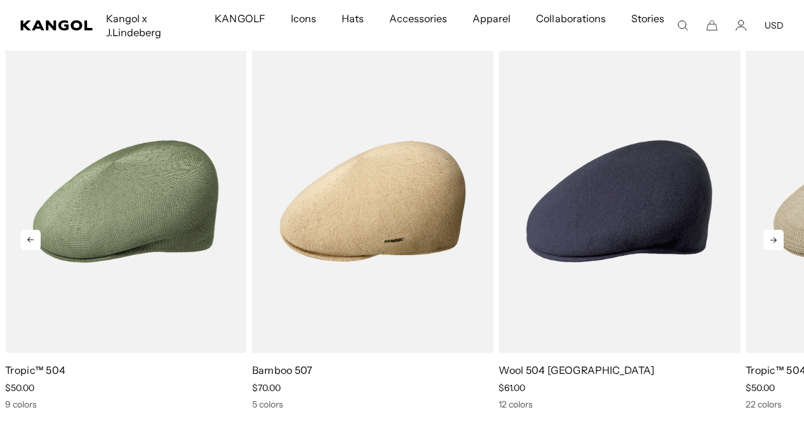
click at [771, 230] on icon at bounding box center [773, 240] width 20 height 20
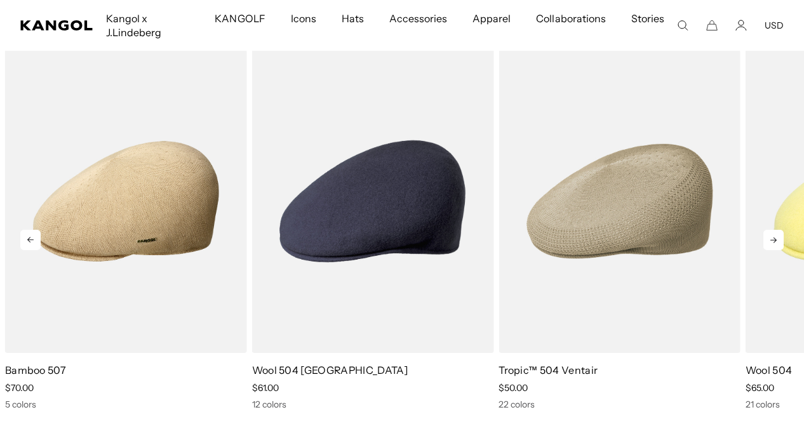
click at [771, 230] on icon at bounding box center [773, 240] width 20 height 20
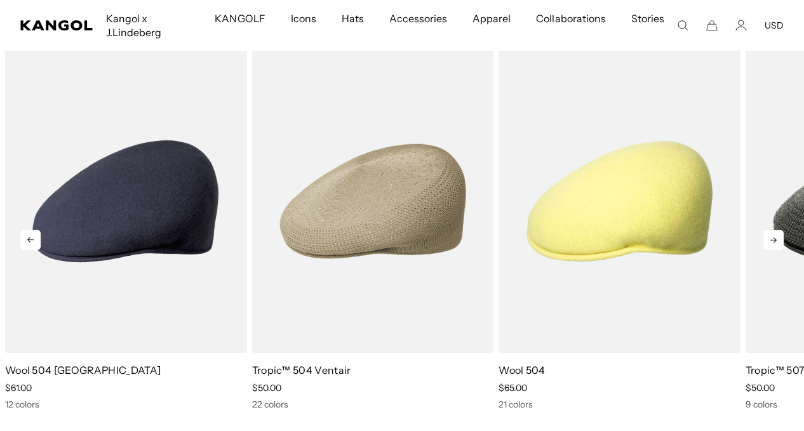
click at [771, 230] on icon at bounding box center [773, 240] width 20 height 20
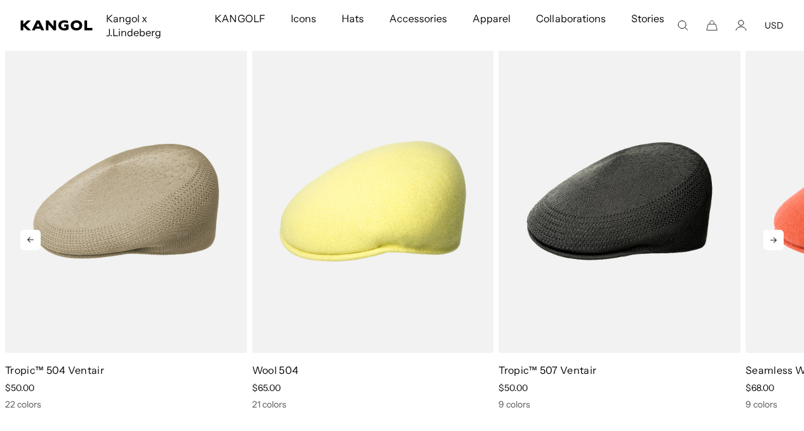
click at [771, 230] on icon at bounding box center [773, 240] width 20 height 20
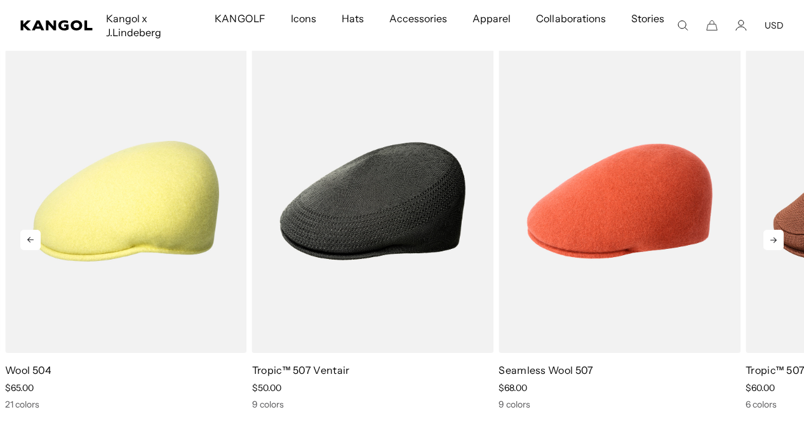
click at [771, 230] on icon at bounding box center [773, 240] width 20 height 20
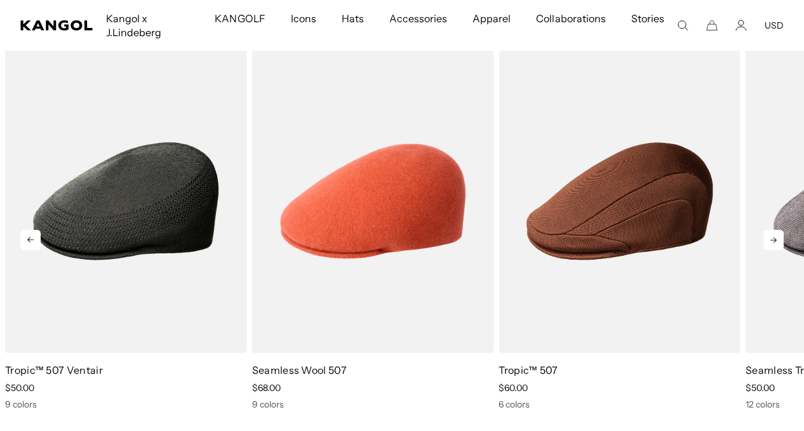
click at [771, 230] on icon at bounding box center [773, 240] width 20 height 20
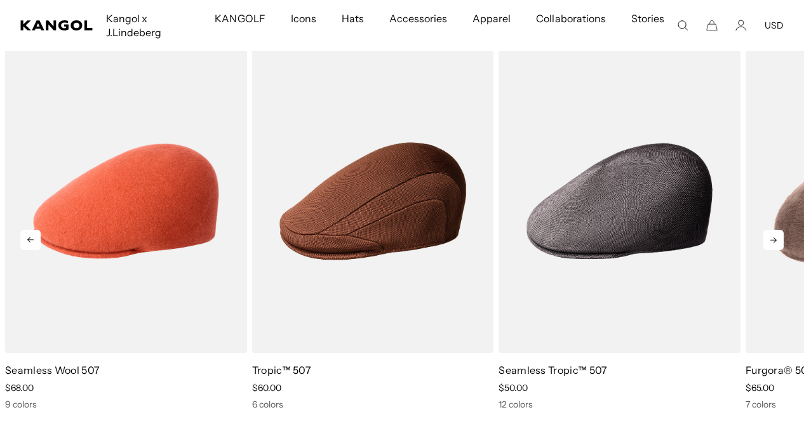
click at [771, 230] on icon at bounding box center [773, 240] width 20 height 20
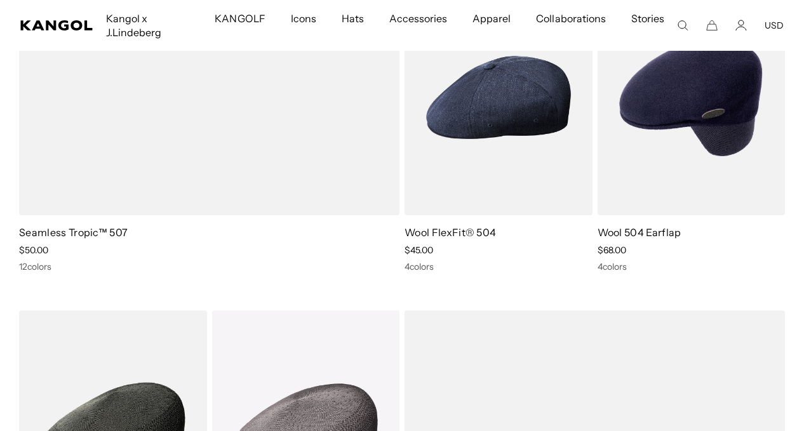
scroll to position [0, 0]
